Goal: Transaction & Acquisition: Purchase product/service

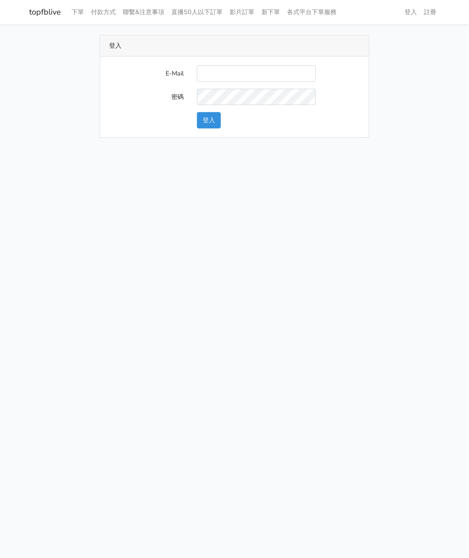
click at [238, 67] on input "E-Mail" at bounding box center [256, 73] width 119 height 16
type input "watin5408@gmail.com"
click at [210, 125] on button "登入" at bounding box center [209, 120] width 24 height 16
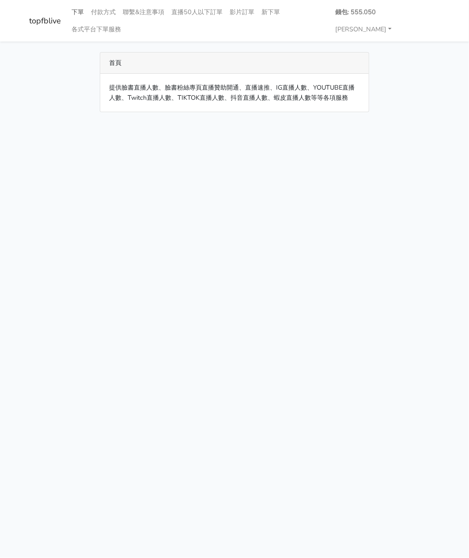
click at [75, 11] on link "下單" at bounding box center [77, 12] width 19 height 17
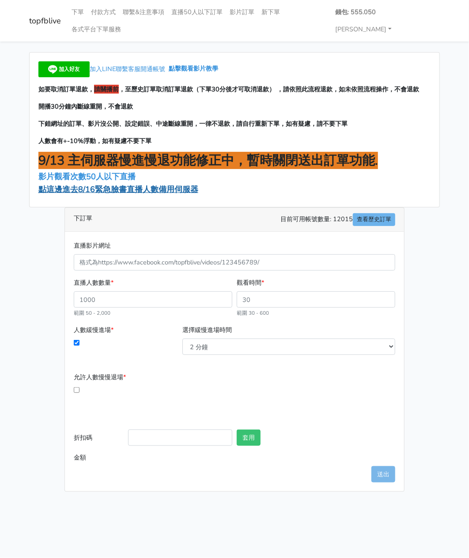
click at [83, 184] on span "點這邊進去8/16緊急臉書直播人數備用伺服器" at bounding box center [118, 189] width 160 height 11
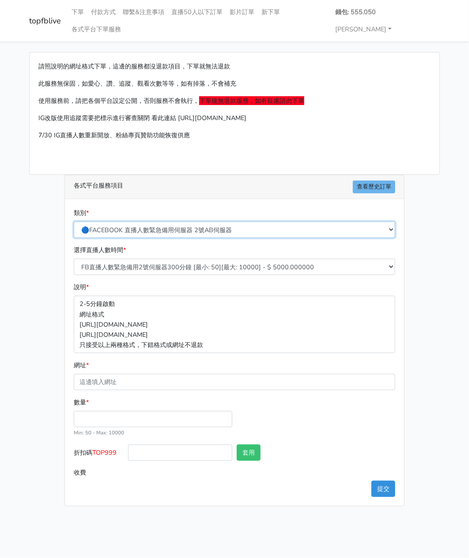
click at [170, 222] on select "🔵FACEBOOK 直播人數緊急備用伺服器 2號AB伺服器 🔵FACEBOOK 網軍專用貼文留言 安全保密 🔵FACEBOOK 直播人數緊急備用伺服器 J1 …" at bounding box center [235, 230] width 322 height 16
select select "3/26熱門平台服務台灣粉絲IG YT FB TIKTOK"
click at [74, 222] on select "🔵FACEBOOK 直播人數緊急備用伺服器 2號AB伺服器 🔵FACEBOOK 網軍專用貼文留言 安全保密 🔵FACEBOOK 直播人數緊急備用伺服器 J1 …" at bounding box center [235, 230] width 322 height 16
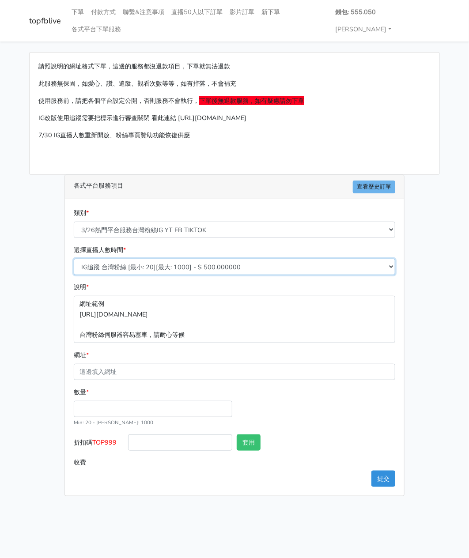
click at [164, 259] on select "IG追蹤 台灣粉絲 [最小: 20][最大: 1000] - $ 500.000000 IG愛心 台灣粉絲 [最小: 20][最大: 1000] - $ 35…" at bounding box center [235, 267] width 322 height 16
select select "669"
click at [74, 259] on select "IG追蹤 台灣粉絲 [最小: 20][最大: 1000] - $ 500.000000 IG愛心 台灣粉絲 [最小: 20][最大: 1000] - $ 35…" at bounding box center [235, 267] width 322 height 16
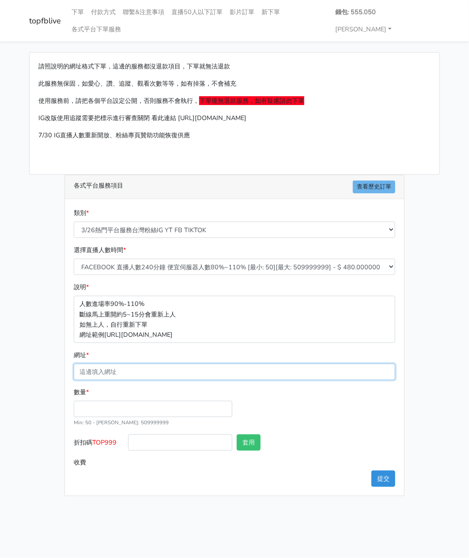
click at [133, 364] on input "網址 *" at bounding box center [235, 372] width 322 height 16
paste input "[URL][DOMAIN_NAME][DOMAIN_NAME]"
type input "[URL][DOMAIN_NAME][DOMAIN_NAME]"
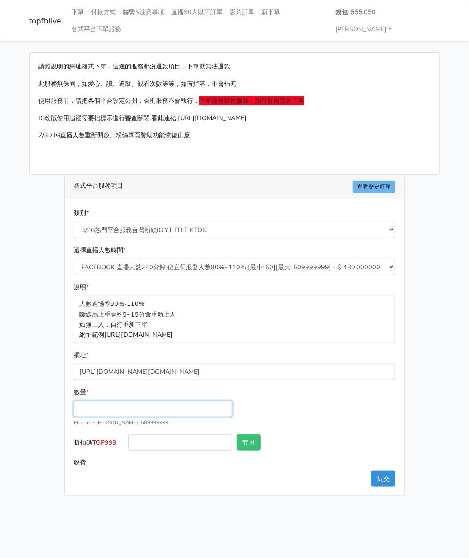
click at [98, 401] on input "數量 *" at bounding box center [153, 409] width 159 height 16
type input "200"
type input "96.000"
click at [201, 477] on div "類別 * 🔵FACEBOOK 直播人數緊急備用伺服器 2號AB伺服器 🔵FACEBOOK 網軍專用貼文留言 安全保密 🔵FACEBOOK 直播人數緊急備用伺服…" at bounding box center [234, 347] width 339 height 297
click at [262, 464] on div "類別 * 🔵FACEBOOK 直播人數緊急備用伺服器 2號AB伺服器 🔵FACEBOOK 網軍專用貼文留言 安全保密 🔵FACEBOOK 直播人數緊急備用伺服…" at bounding box center [234, 347] width 339 height 297
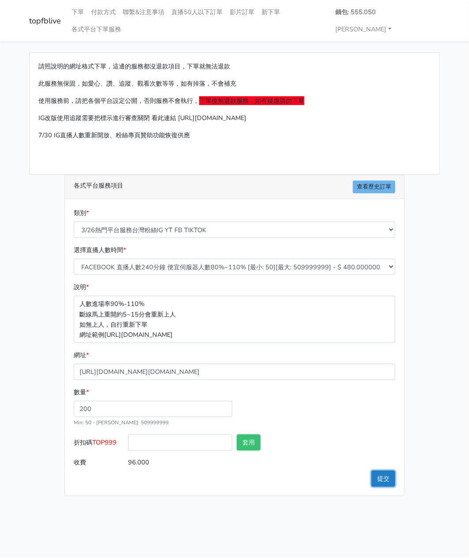
click at [385, 471] on button "提交" at bounding box center [383, 479] width 24 height 16
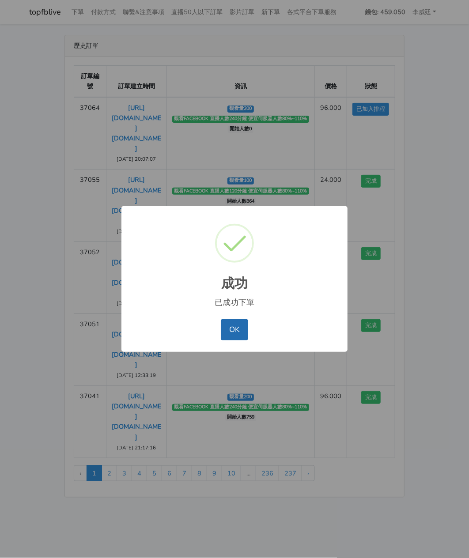
click at [229, 328] on button "OK" at bounding box center [234, 329] width 27 height 21
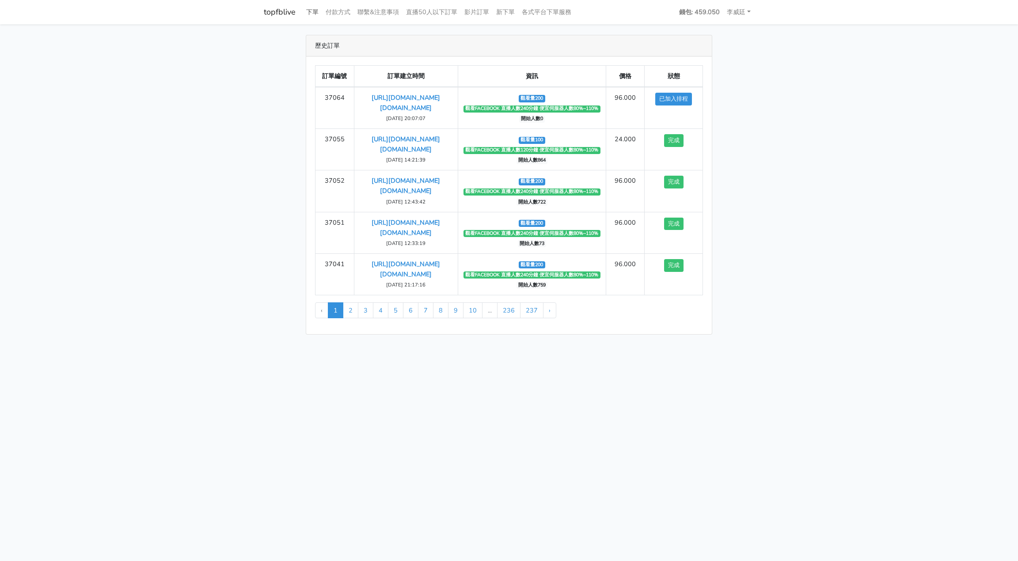
click at [311, 12] on link "下單" at bounding box center [312, 12] width 19 height 17
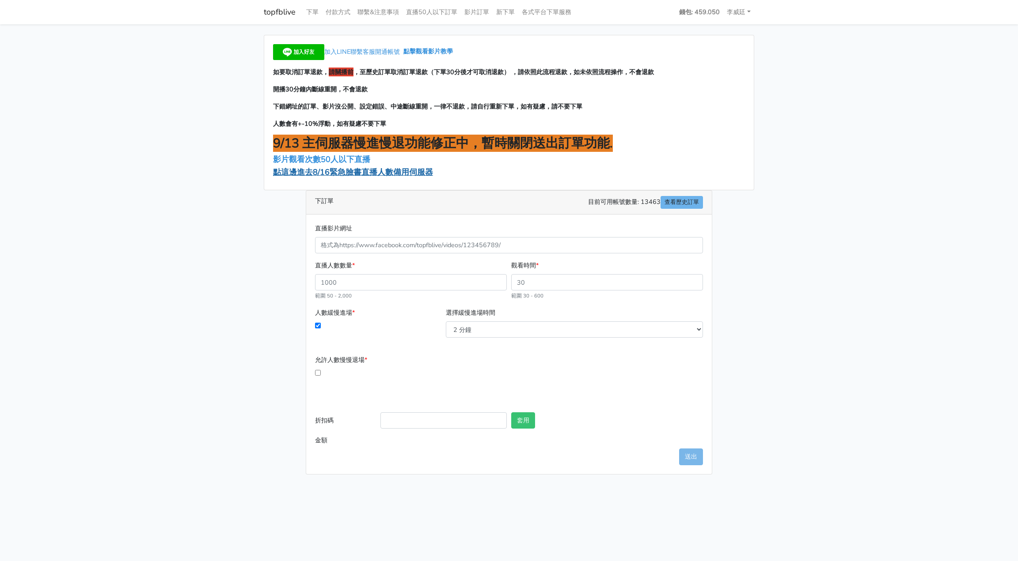
click at [348, 173] on span "點這邊進去8/16緊急臉書直播人數備用伺服器" at bounding box center [353, 172] width 160 height 11
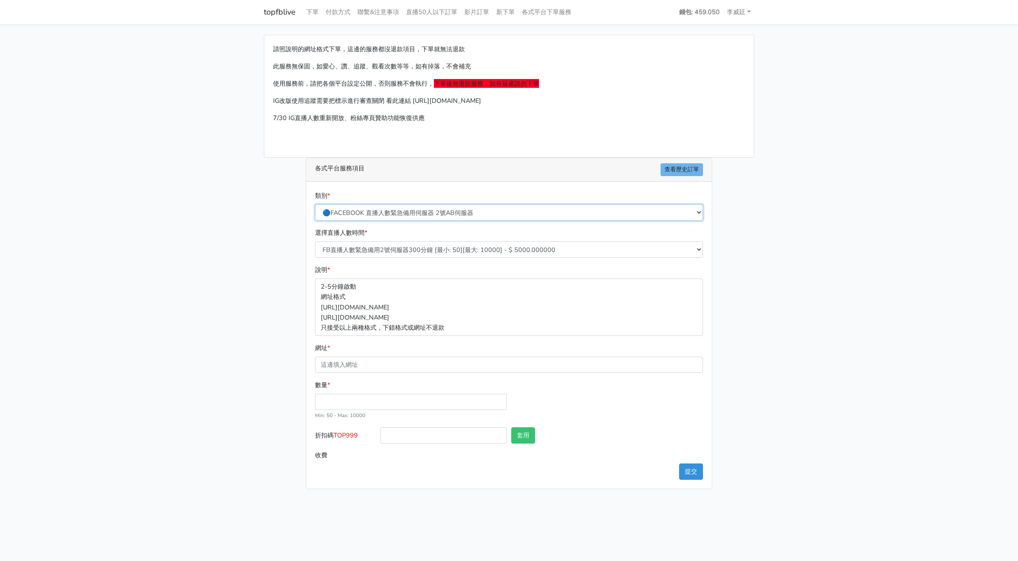
click at [377, 213] on select "🔵FACEBOOK 直播人數緊急備用伺服器 2號AB伺服器 🔵FACEBOOK 網軍專用貼文留言 安全保密 🔵FACEBOOK 直播人數緊急備用伺服器 J1 …" at bounding box center [509, 212] width 388 height 16
select select "3/26熱門平台服務台灣粉絲IG YT FB TIKTOK"
click at [315, 204] on select "🔵FACEBOOK 直播人數緊急備用伺服器 2號AB伺服器 🔵FACEBOOK 網軍專用貼文留言 安全保密 🔵FACEBOOK 直播人數緊急備用伺服器 J1 …" at bounding box center [509, 212] width 388 height 16
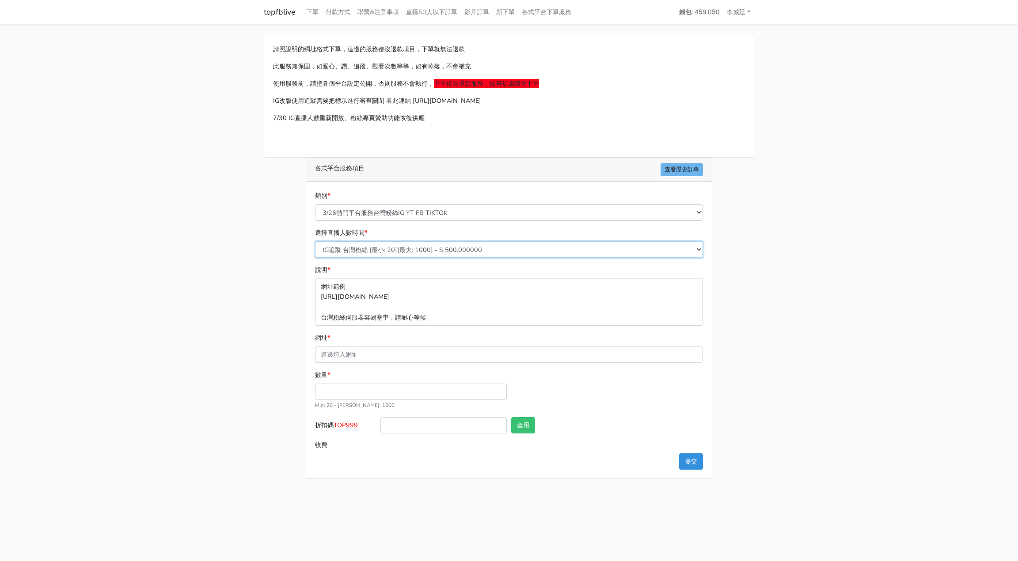
click at [372, 257] on select "IG追蹤 台灣粉絲 [最小: 20][最大: 1000] - $ 500.000000 IG愛心 台灣粉絲 [最小: 20][最大: 1000] - $ 35…" at bounding box center [509, 250] width 388 height 16
select select "669"
click at [315, 242] on select "IG追蹤 台灣粉絲 [最小: 20][最大: 1000] - $ 500.000000 IG愛心 台灣粉絲 [最小: 20][最大: 1000] - $ 35…" at bounding box center [509, 250] width 388 height 16
click at [355, 355] on input "網址 *" at bounding box center [509, 355] width 388 height 16
paste input "[URL][DOMAIN_NAME][DOMAIN_NAME]"
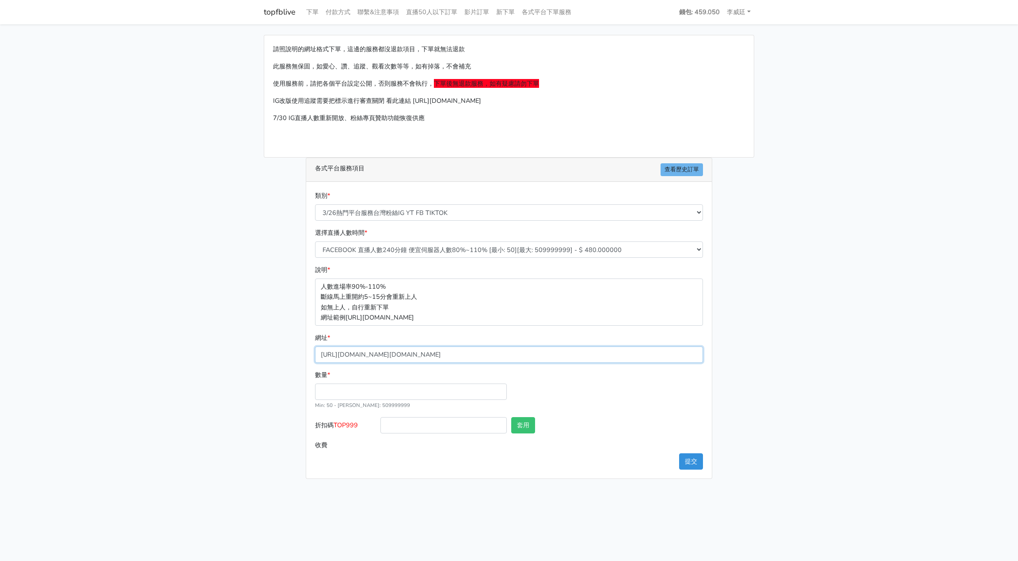
type input "[URL][DOMAIN_NAME][DOMAIN_NAME]"
click at [342, 390] on input "數量 *" at bounding box center [411, 392] width 192 height 16
type input "200"
type input "96.000"
drag, startPoint x: 358, startPoint y: 427, endPoint x: 333, endPoint y: 424, distance: 25.0
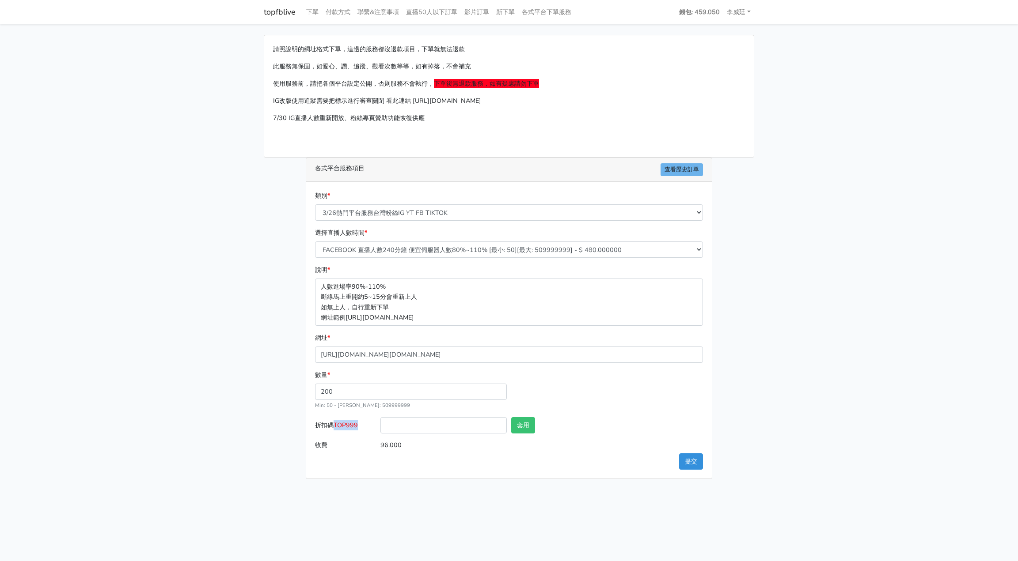
click at [333, 424] on label "折扣碼 TOP999" at bounding box center [345, 427] width 65 height 20
click at [345, 427] on span "TOP999" at bounding box center [345, 425] width 24 height 9
click at [380, 427] on input "折扣碼 TOP999" at bounding box center [443, 425] width 126 height 16
drag, startPoint x: 336, startPoint y: 422, endPoint x: 362, endPoint y: 424, distance: 26.6
click at [362, 424] on label "折扣碼 TOP999" at bounding box center [345, 427] width 65 height 20
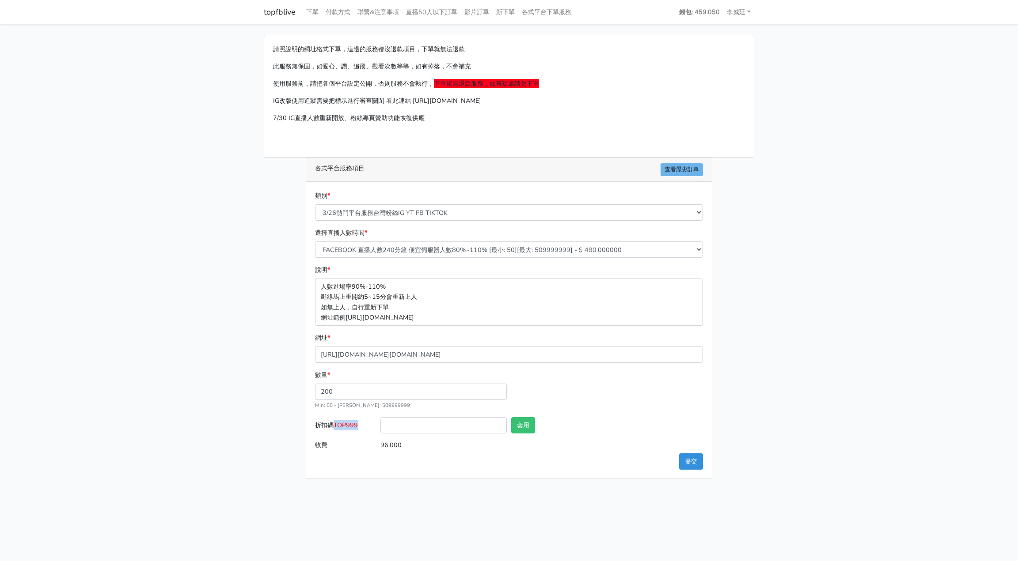
copy span "TOP999"
click at [422, 417] on input "折扣碼 TOP999" at bounding box center [443, 425] width 126 height 16
paste input "TOP999"
type input "TOP999"
click at [523, 424] on button "套用" at bounding box center [523, 425] width 24 height 16
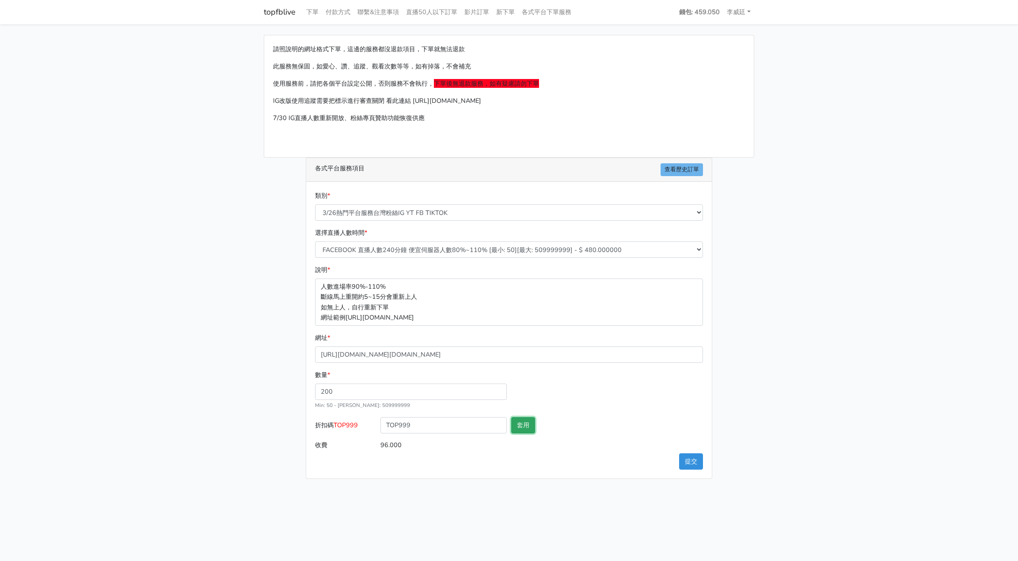
click at [523, 424] on button "套用" at bounding box center [523, 425] width 24 height 16
type input "套用失敗"
click at [690, 459] on button "提交" at bounding box center [691, 462] width 24 height 16
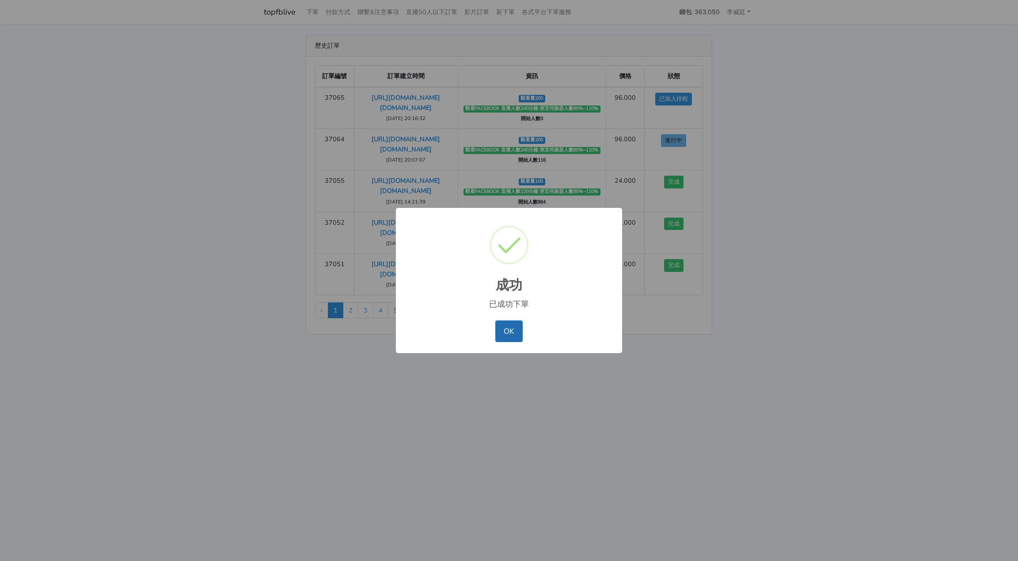
click at [509, 328] on button "OK" at bounding box center [508, 331] width 27 height 21
